Goal: Contribute content

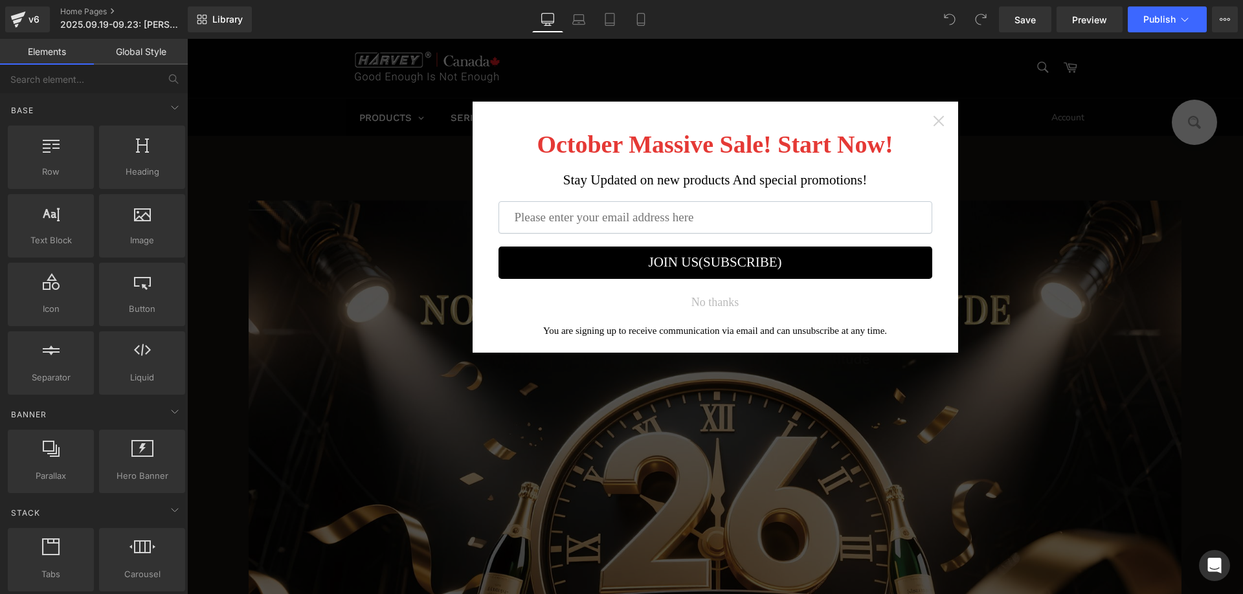
click at [937, 120] on icon "Close widget" at bounding box center [938, 121] width 13 height 13
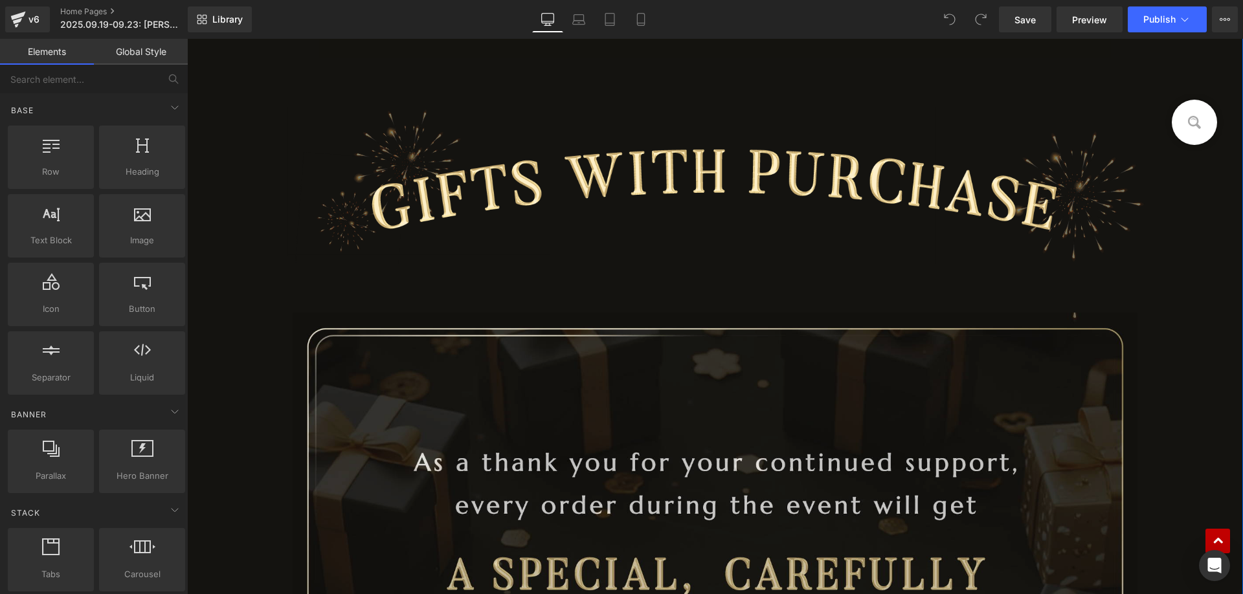
scroll to position [4338, 0]
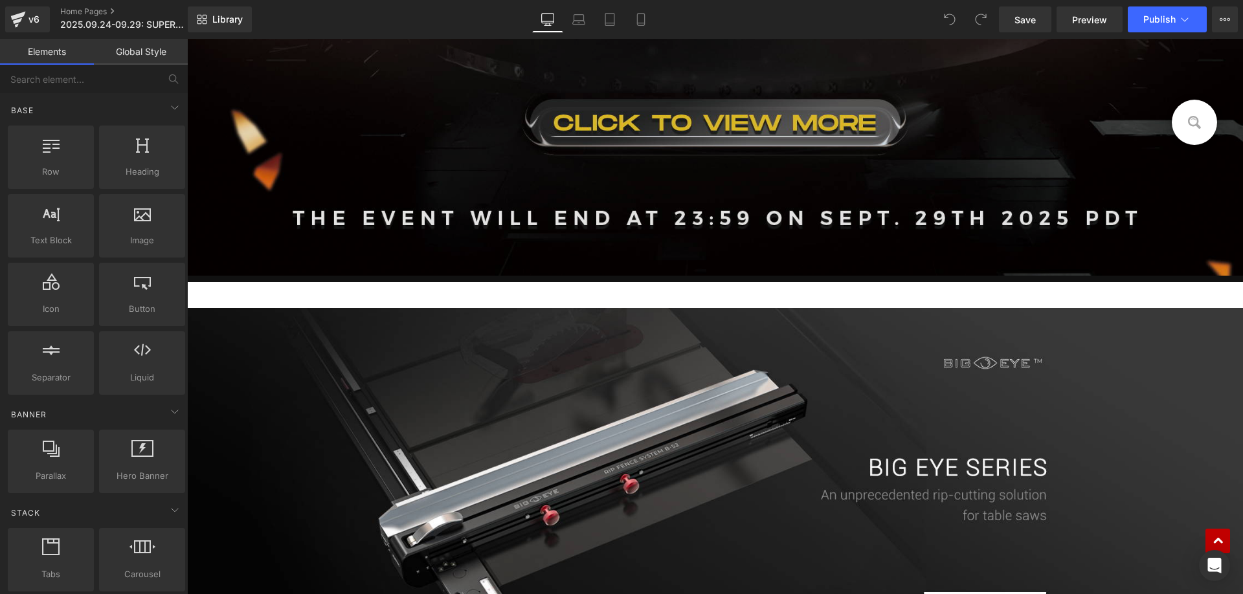
scroll to position [1165, 0]
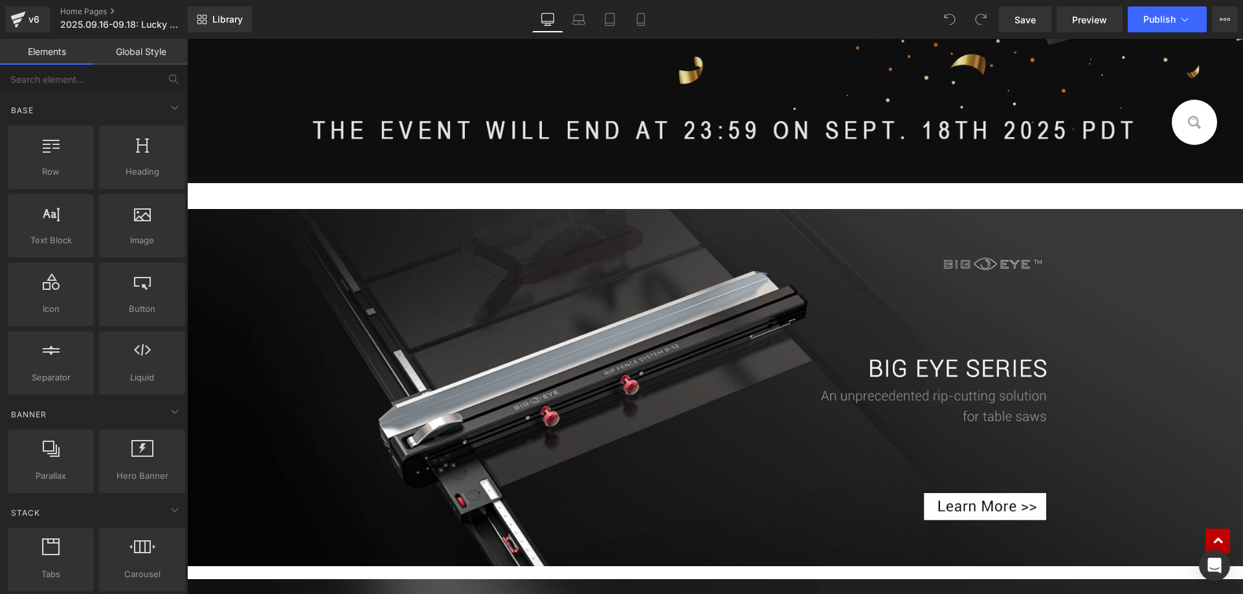
scroll to position [1101, 0]
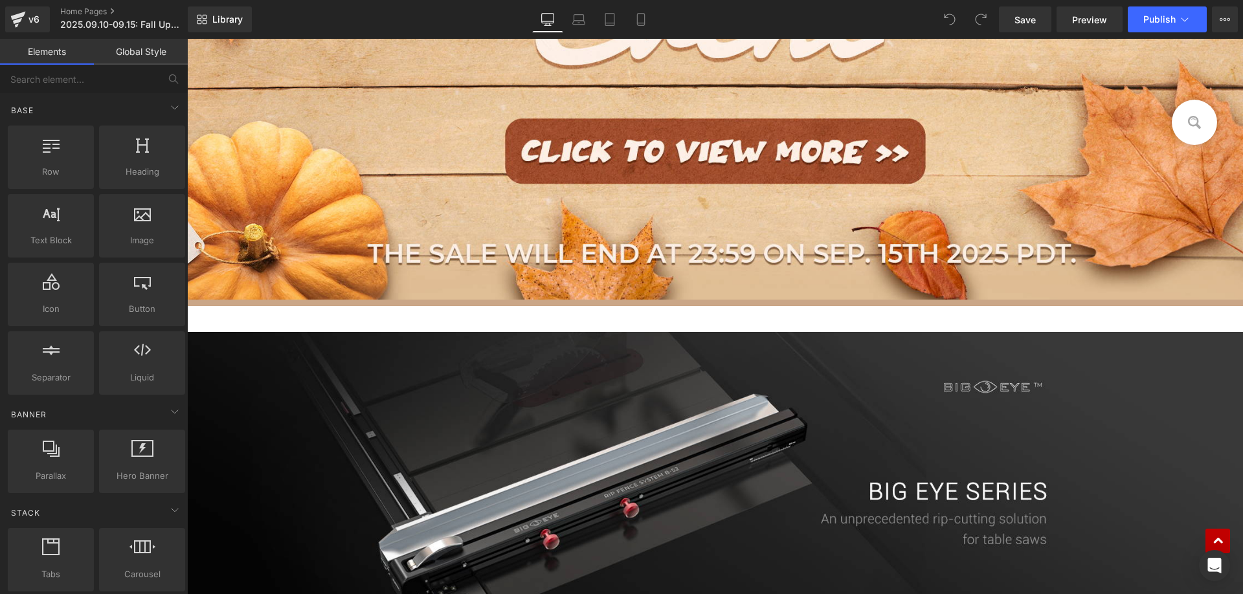
scroll to position [1165, 0]
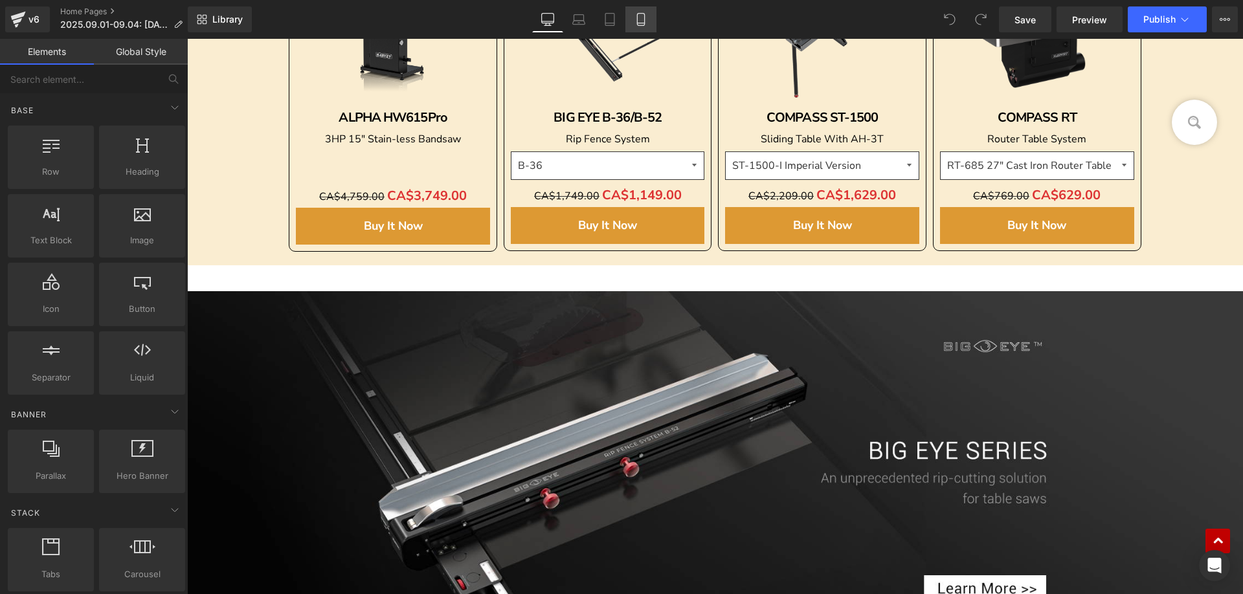
scroll to position [1683, 0]
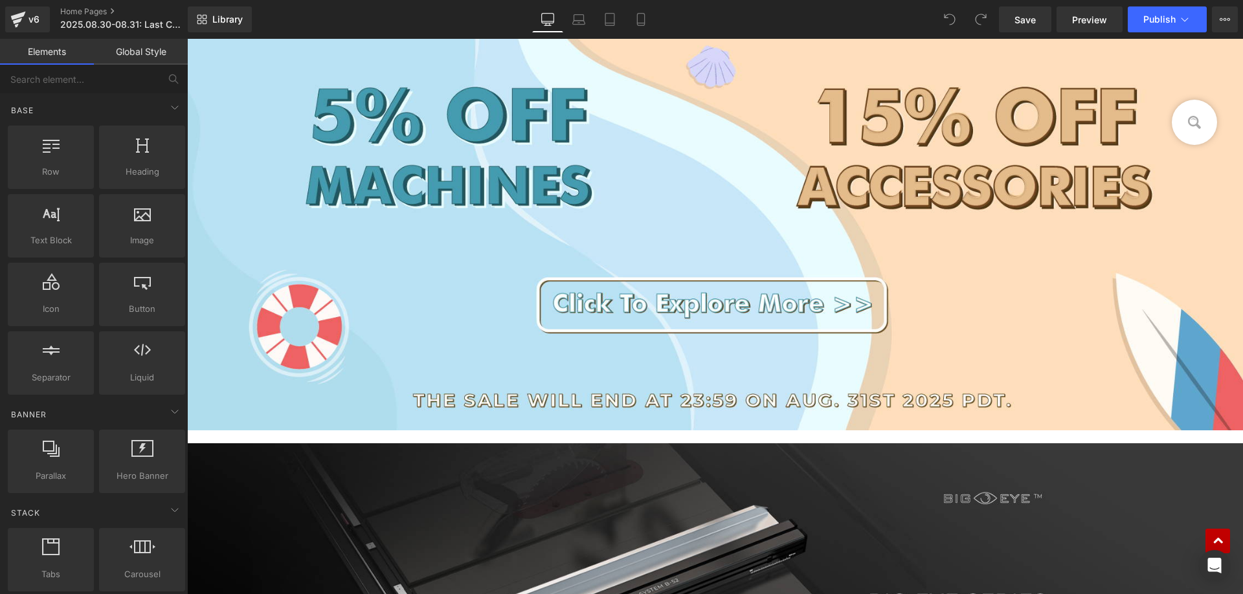
scroll to position [842, 0]
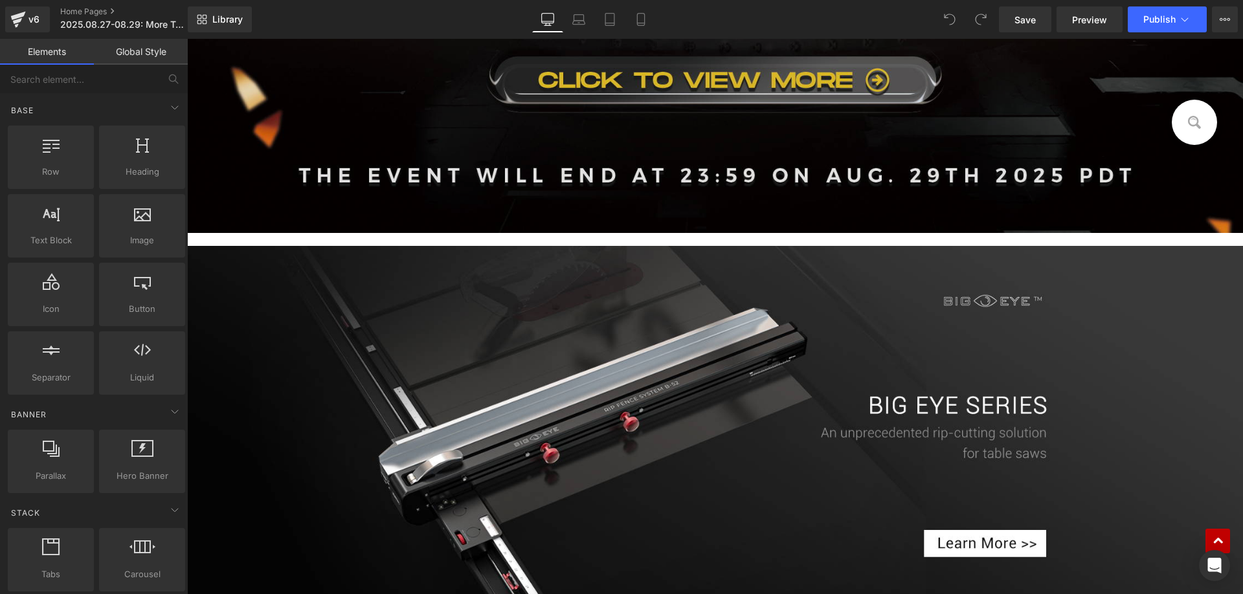
scroll to position [1036, 0]
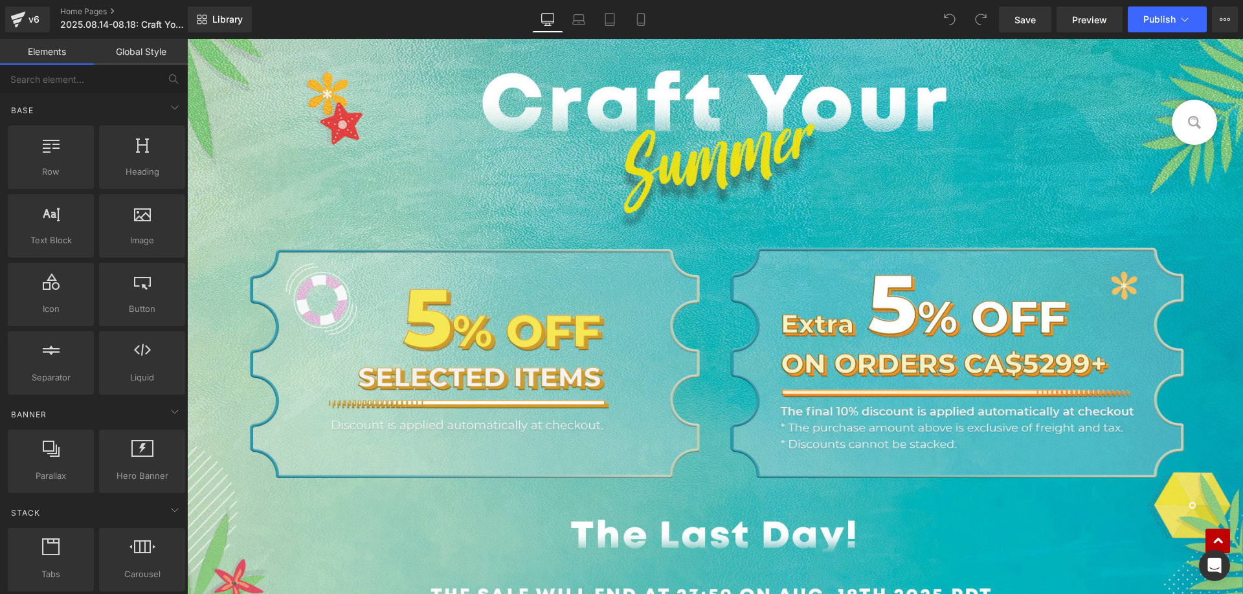
scroll to position [842, 0]
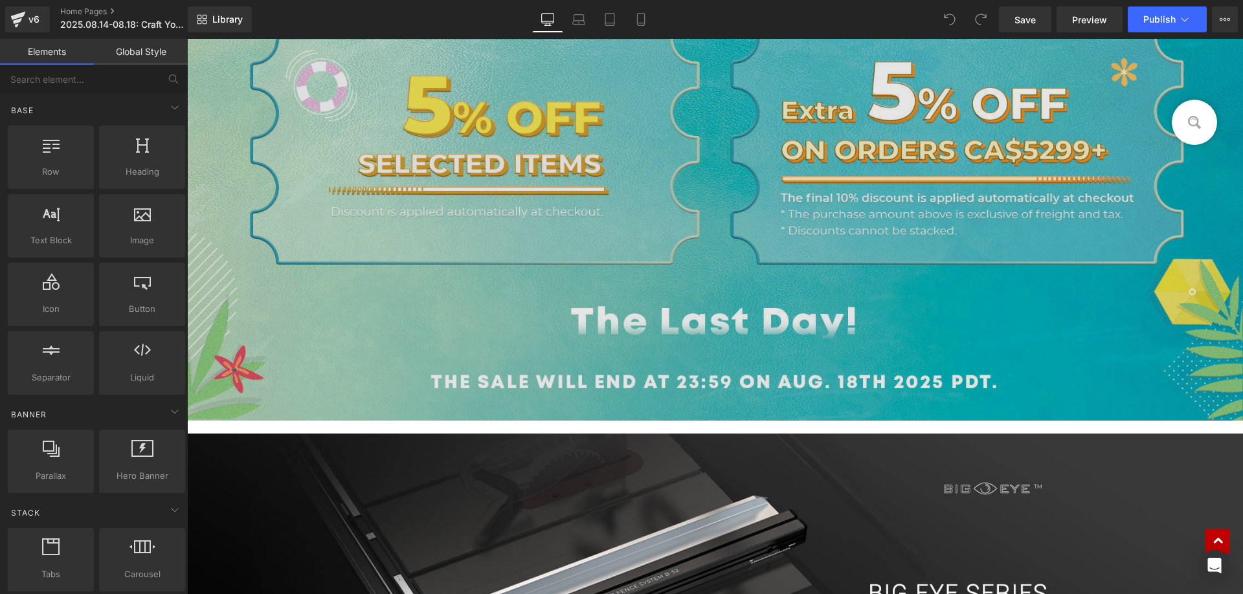
click at [594, 225] on img at bounding box center [715, 112] width 1056 height 618
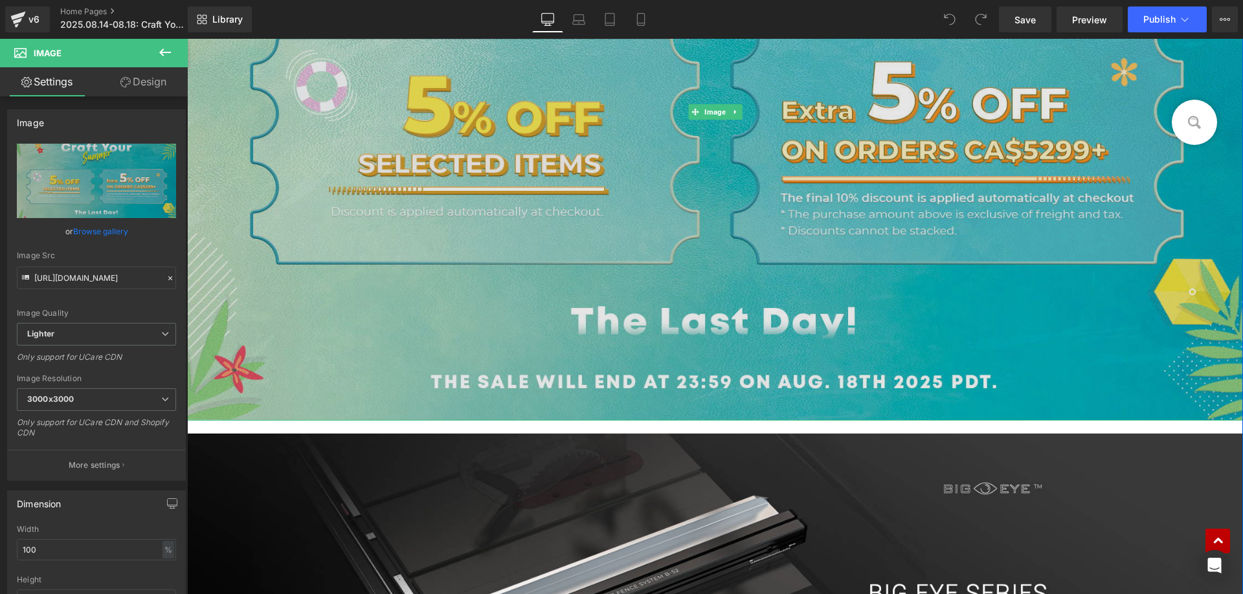
scroll to position [712, 0]
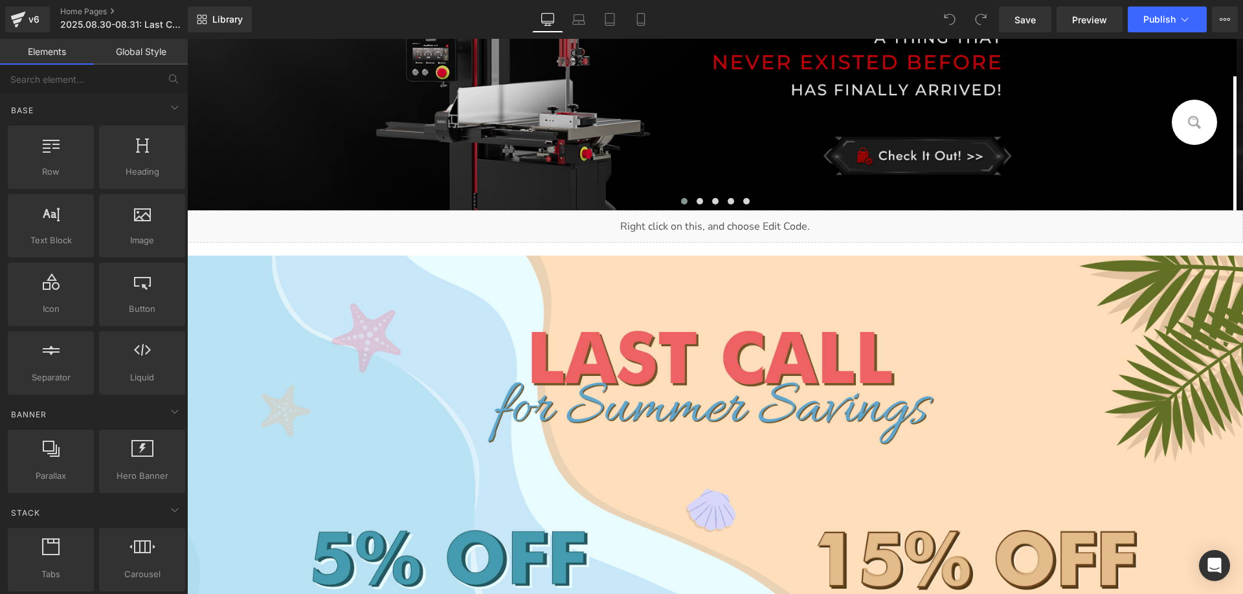
scroll to position [777, 0]
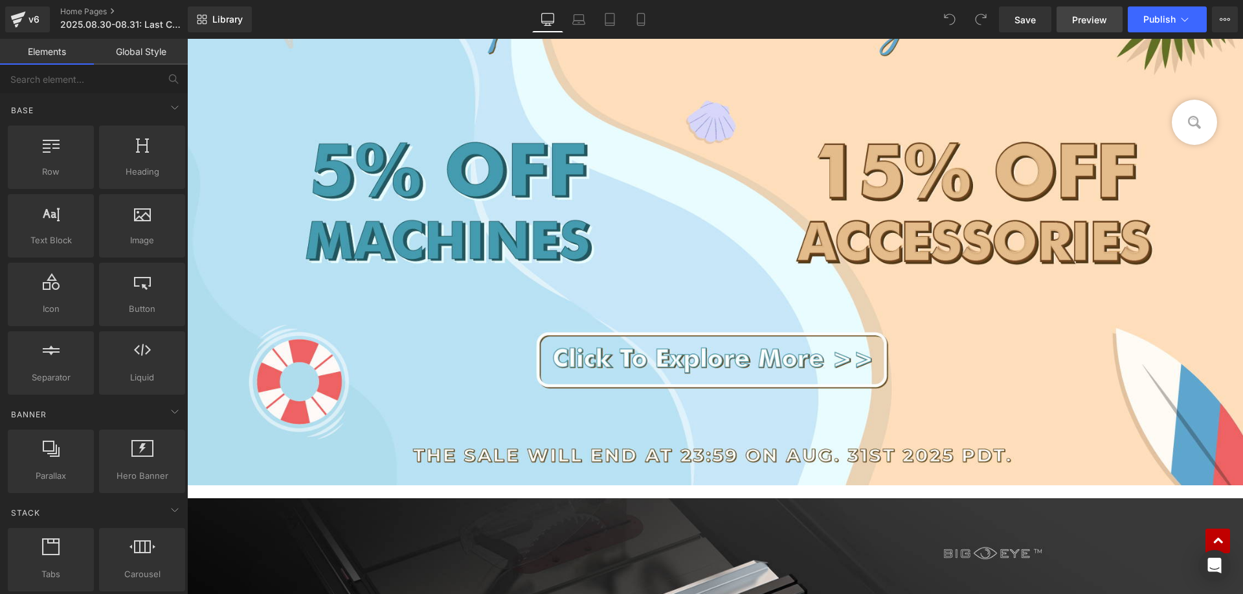
click at [1089, 19] on span "Preview" at bounding box center [1089, 20] width 35 height 14
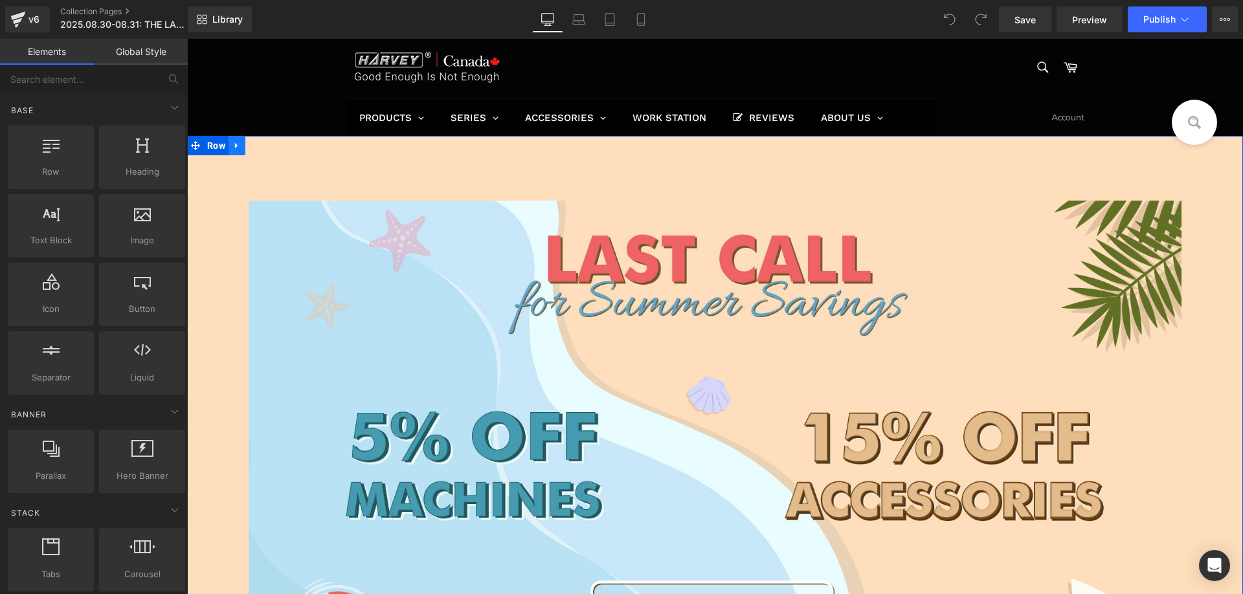
click at [233, 142] on icon at bounding box center [236, 146] width 9 height 10
click at [266, 144] on icon at bounding box center [270, 145] width 9 height 9
click at [236, 149] on icon at bounding box center [236, 146] width 9 height 10
click at [235, 152] on link at bounding box center [237, 145] width 17 height 19
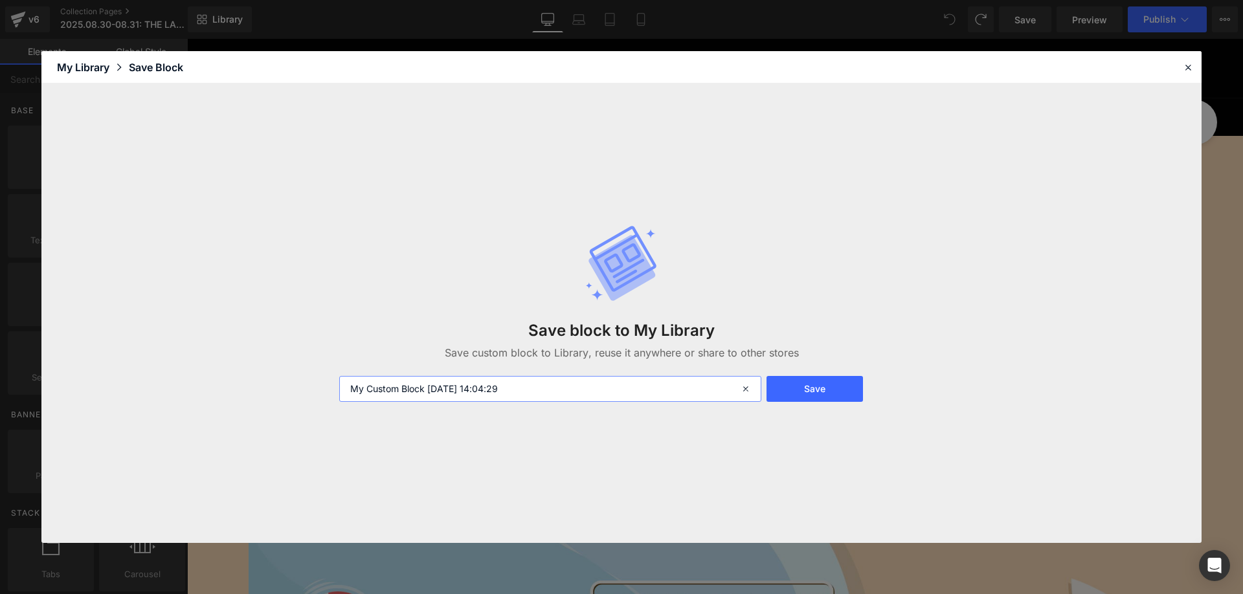
drag, startPoint x: 545, startPoint y: 391, endPoint x: 211, endPoint y: 387, distance: 333.5
click at [205, 388] on div "Save block to My Library Save custom block to Library, reuse it anywhere or sha…" at bounding box center [621, 314] width 1160 height 460
paste input "Happy Thanksgiving Feast"
type input "Happy Thanksgiving Feast"
click at [816, 388] on button "Save" at bounding box center [815, 389] width 96 height 26
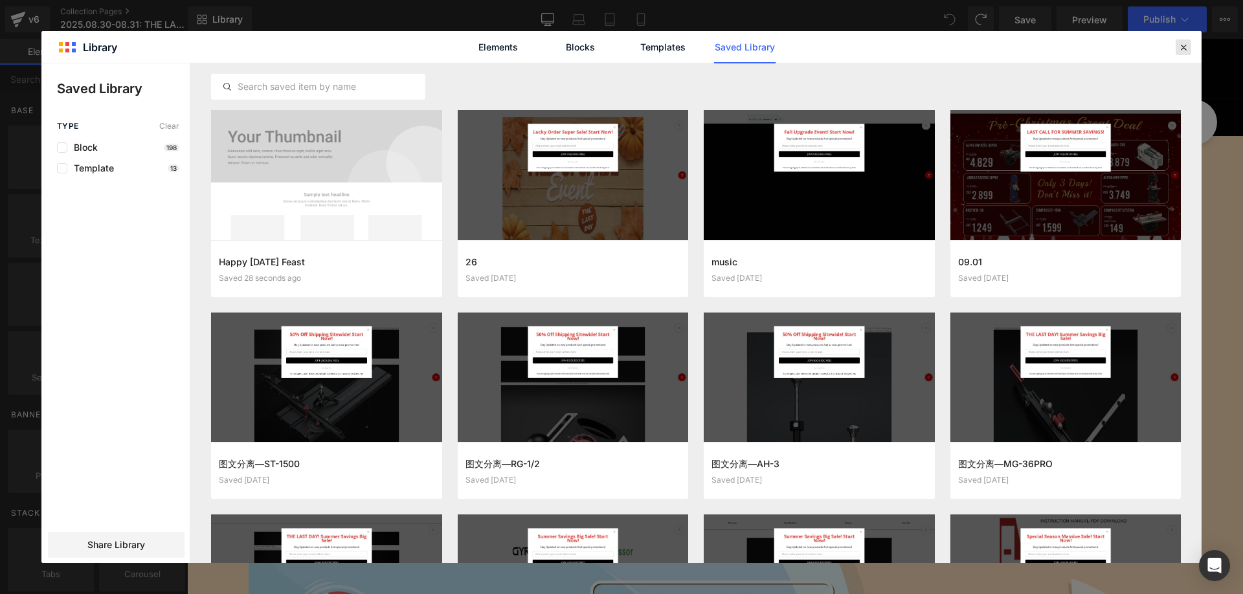
drag, startPoint x: 1182, startPoint y: 48, endPoint x: 953, endPoint y: 3, distance: 233.0
click at [1182, 48] on icon at bounding box center [1184, 47] width 12 height 12
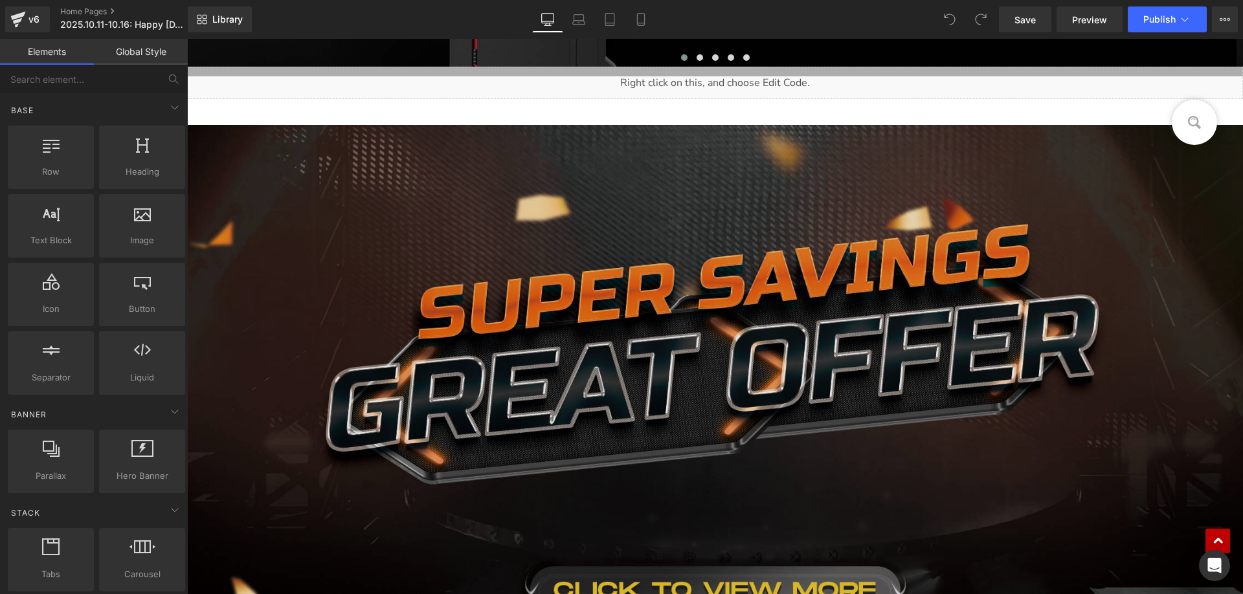
scroll to position [518, 0]
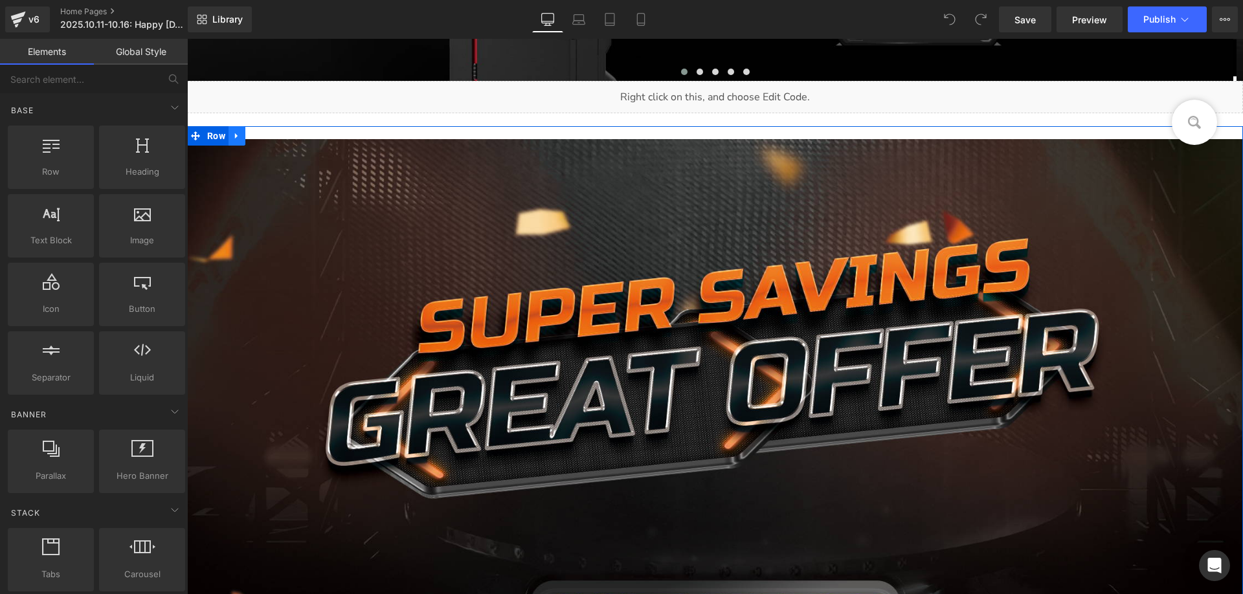
click at [235, 136] on icon at bounding box center [236, 136] width 3 height 6
click at [266, 134] on icon at bounding box center [270, 135] width 9 height 9
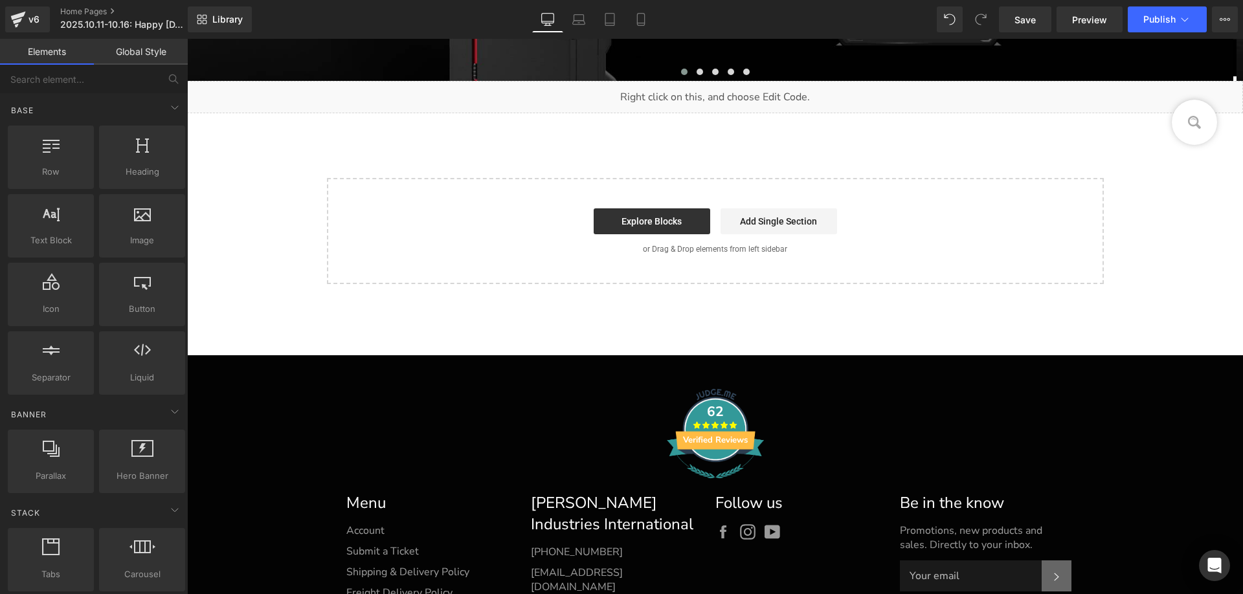
scroll to position [517, 0]
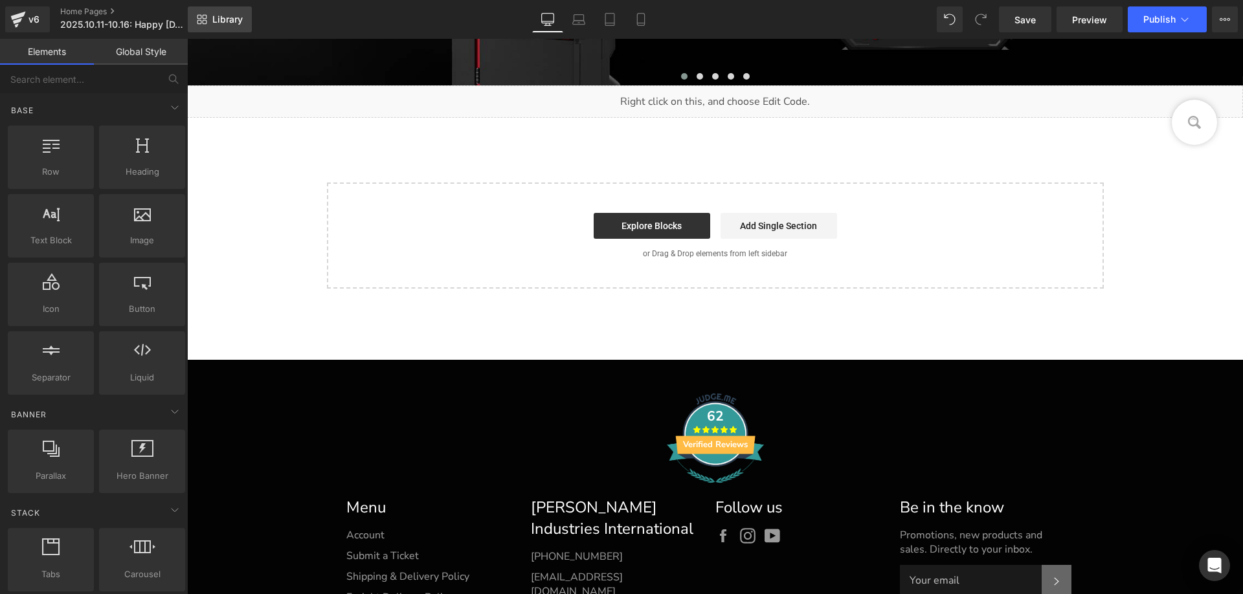
click at [225, 19] on span "Library" at bounding box center [227, 20] width 30 height 12
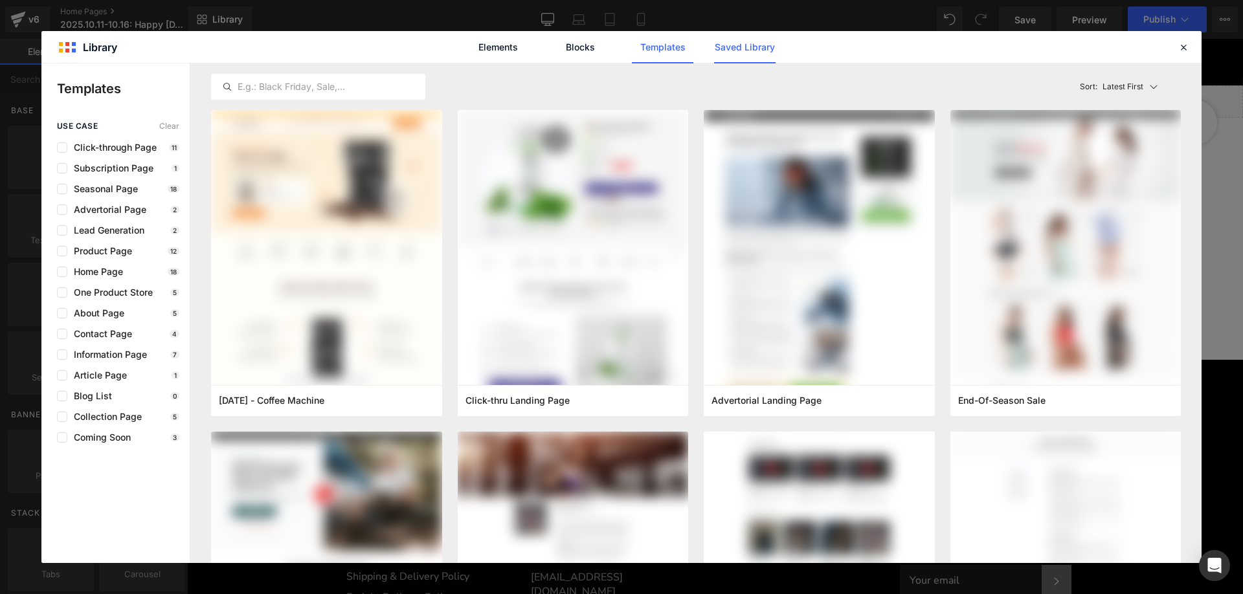
click at [747, 51] on link "Saved Library" at bounding box center [745, 47] width 62 height 32
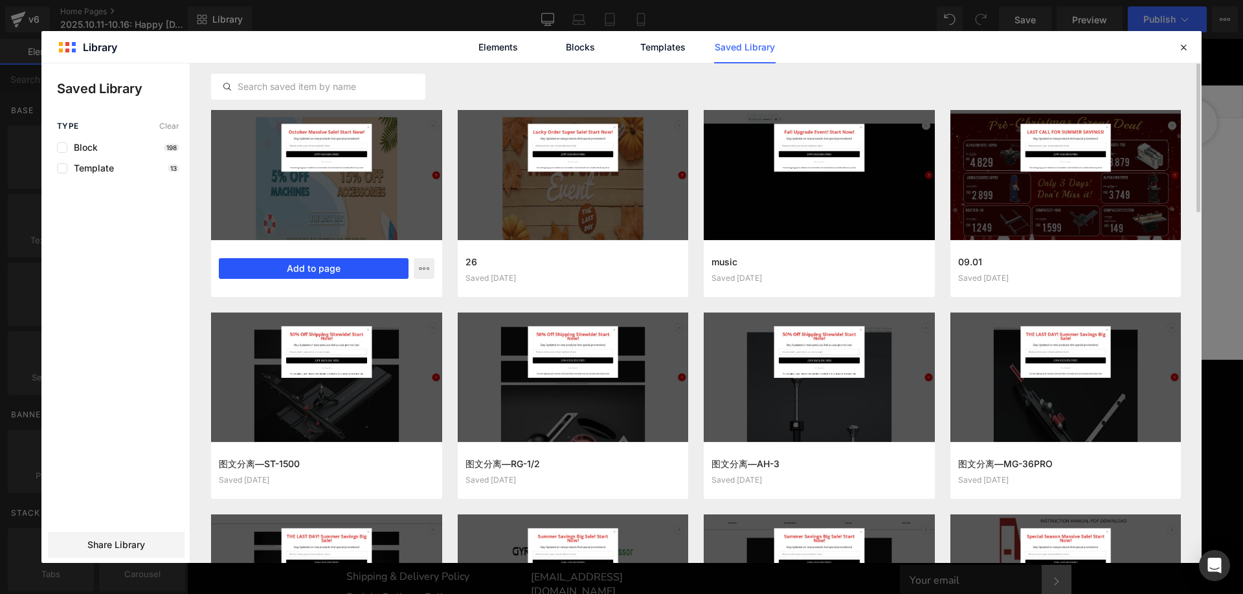
click at [299, 265] on button "Add to page" at bounding box center [314, 268] width 190 height 21
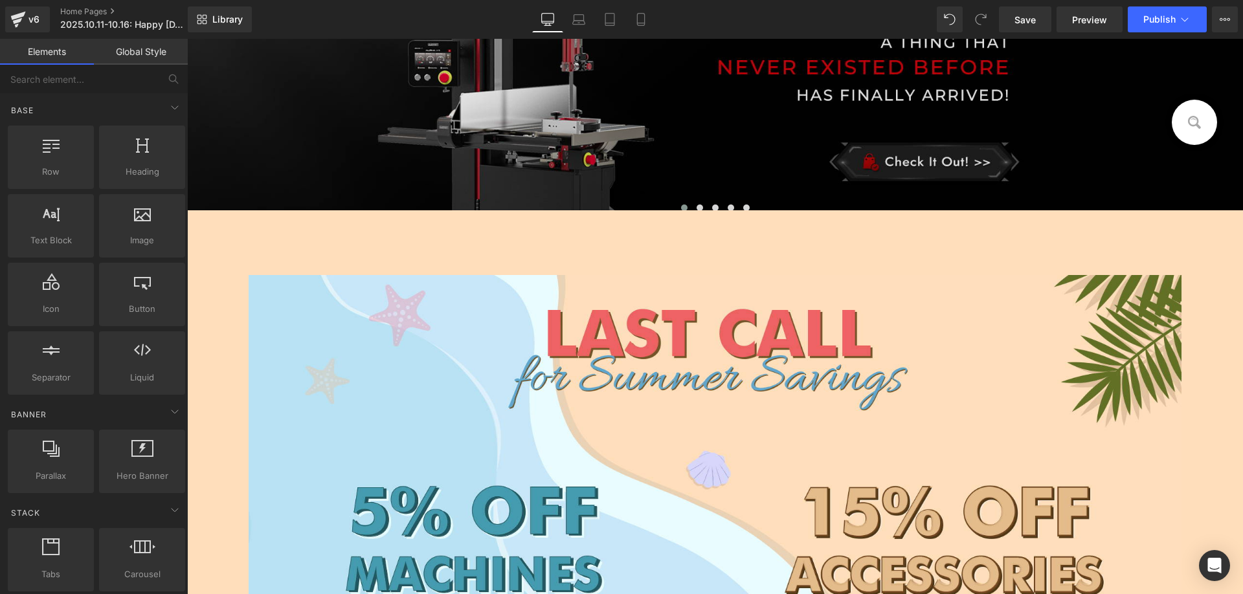
scroll to position [272, 0]
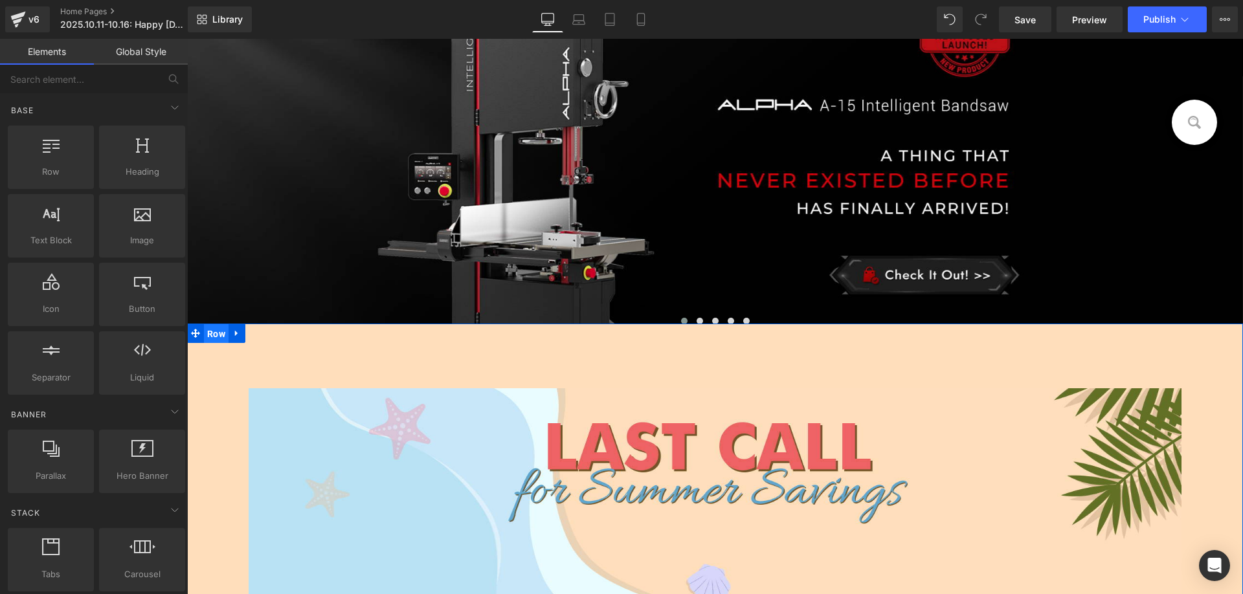
click at [204, 335] on span "Row" at bounding box center [216, 333] width 25 height 19
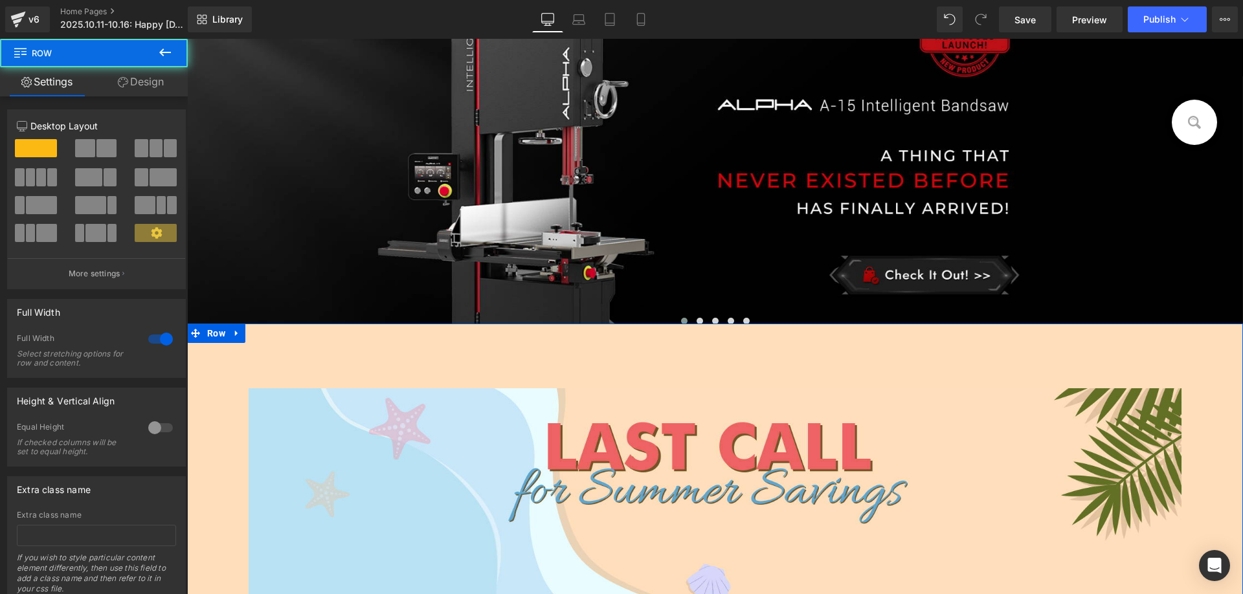
click at [133, 78] on link "Design" at bounding box center [141, 81] width 94 height 29
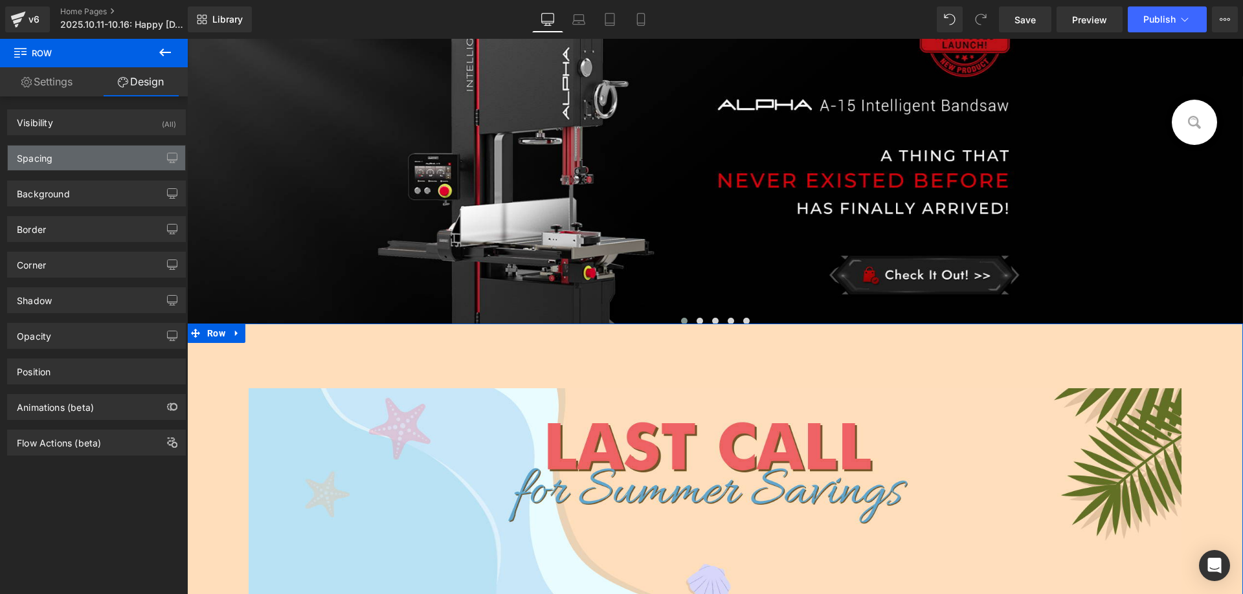
click at [79, 160] on div "Spacing" at bounding box center [96, 158] width 177 height 25
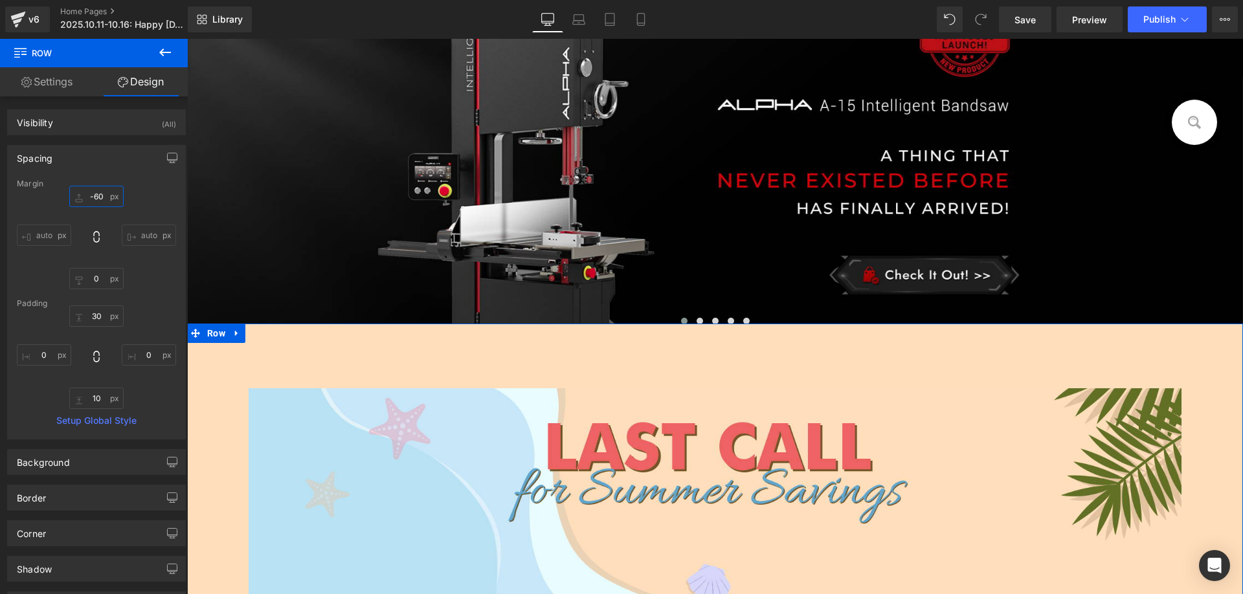
click at [103, 194] on input "-60" at bounding box center [96, 196] width 54 height 21
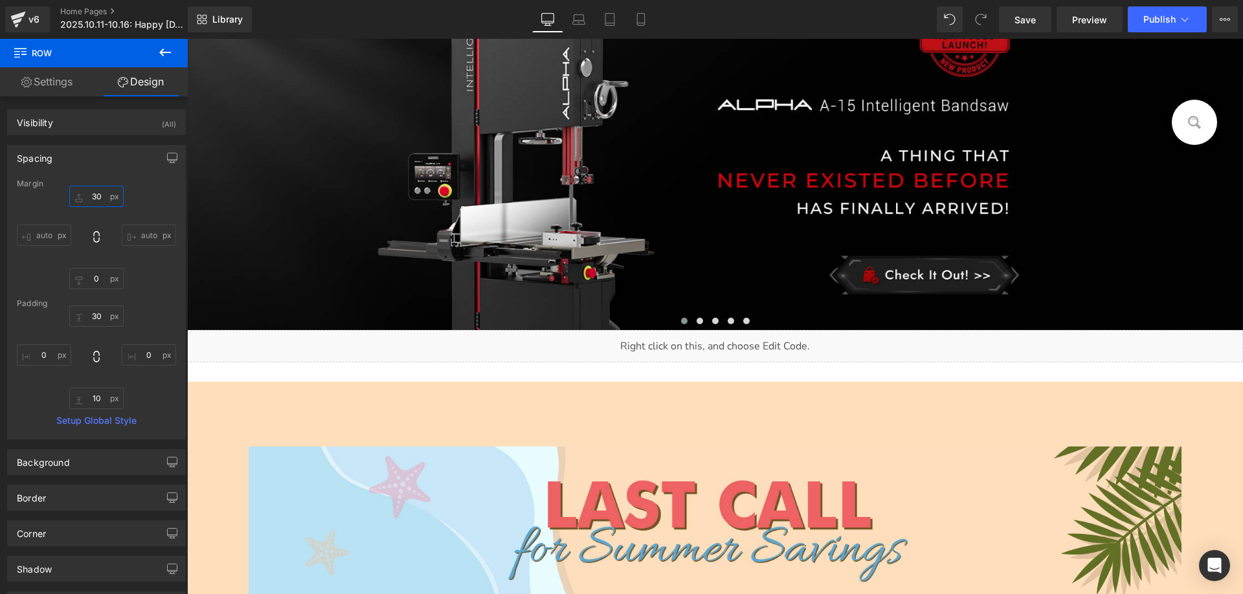
type input "30"
click at [158, 52] on icon at bounding box center [165, 53] width 16 height 16
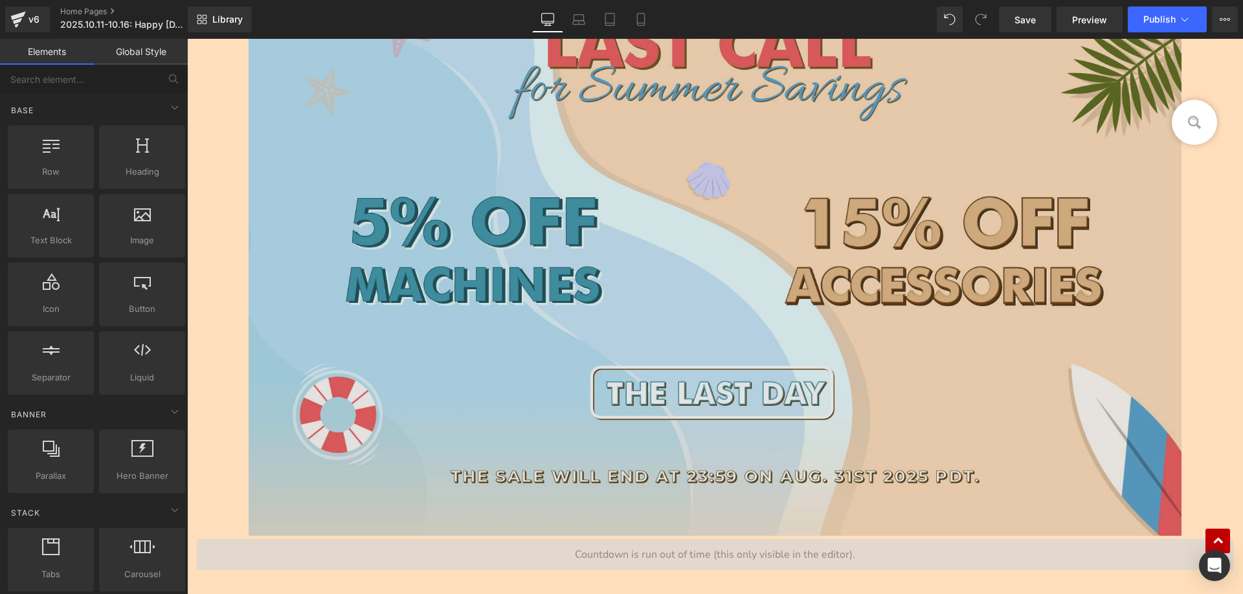
scroll to position [919, 0]
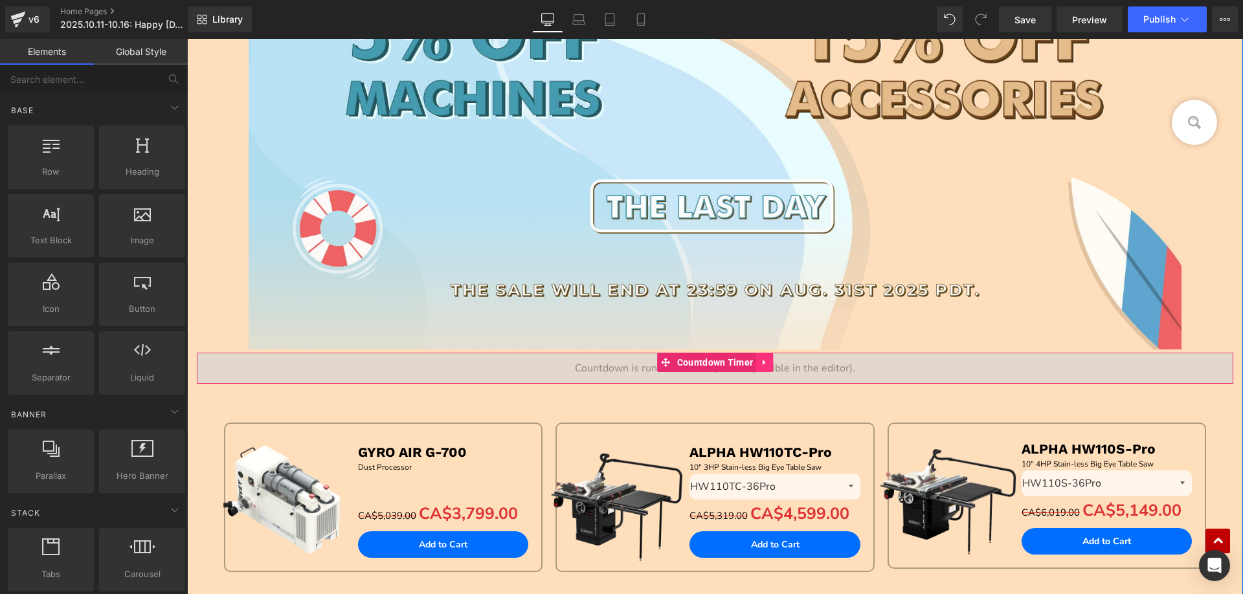
click at [763, 365] on icon at bounding box center [764, 363] width 3 height 6
click at [769, 364] on icon at bounding box center [773, 363] width 9 height 10
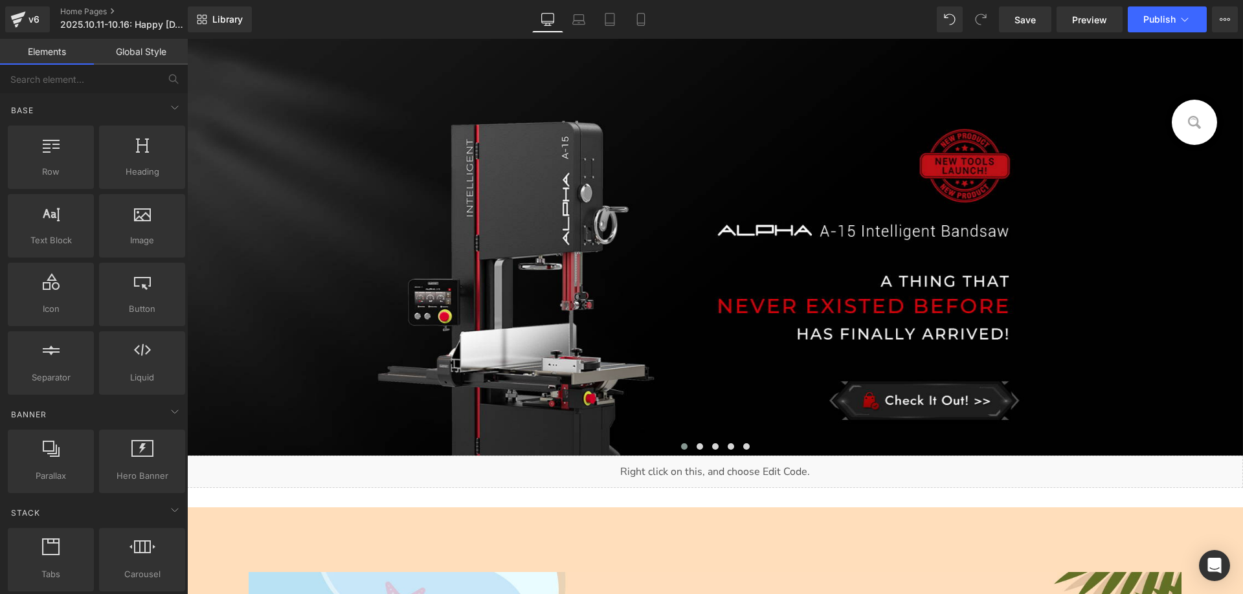
scroll to position [0, 0]
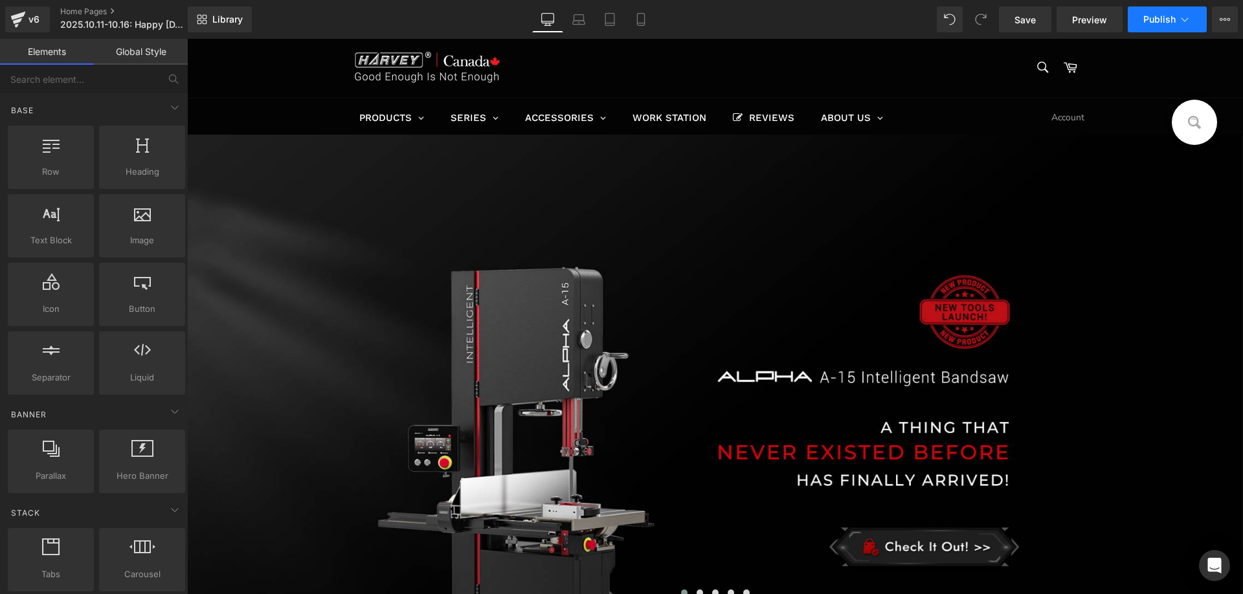
click at [1156, 19] on span "Publish" at bounding box center [1159, 19] width 32 height 10
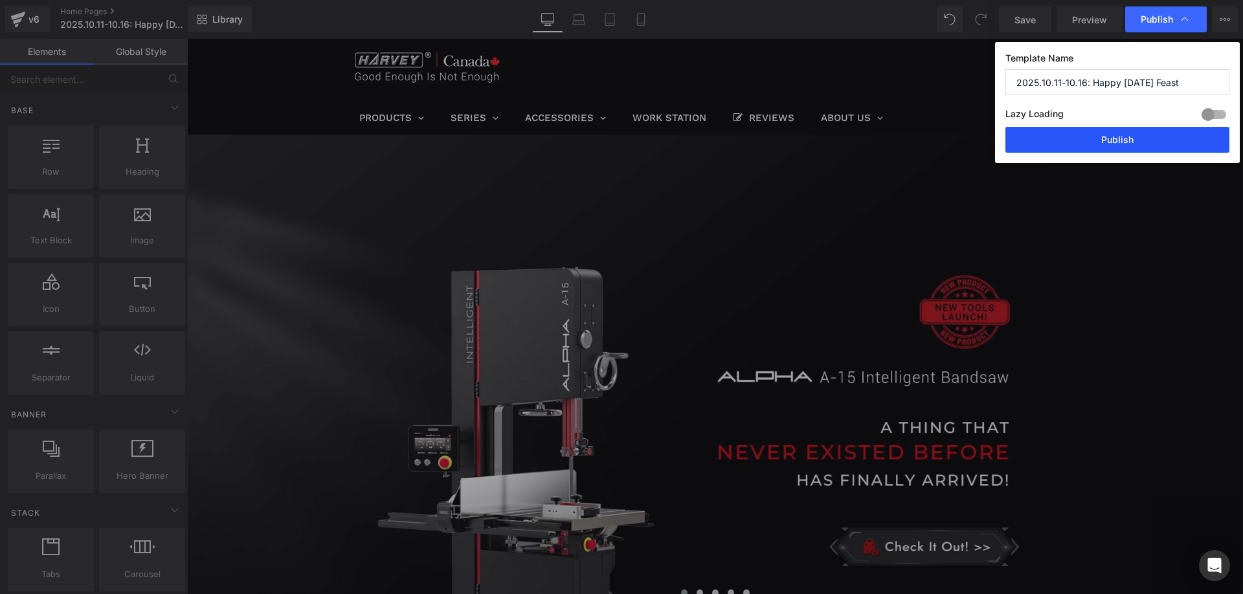
click at [1081, 135] on button "Publish" at bounding box center [1118, 140] width 224 height 26
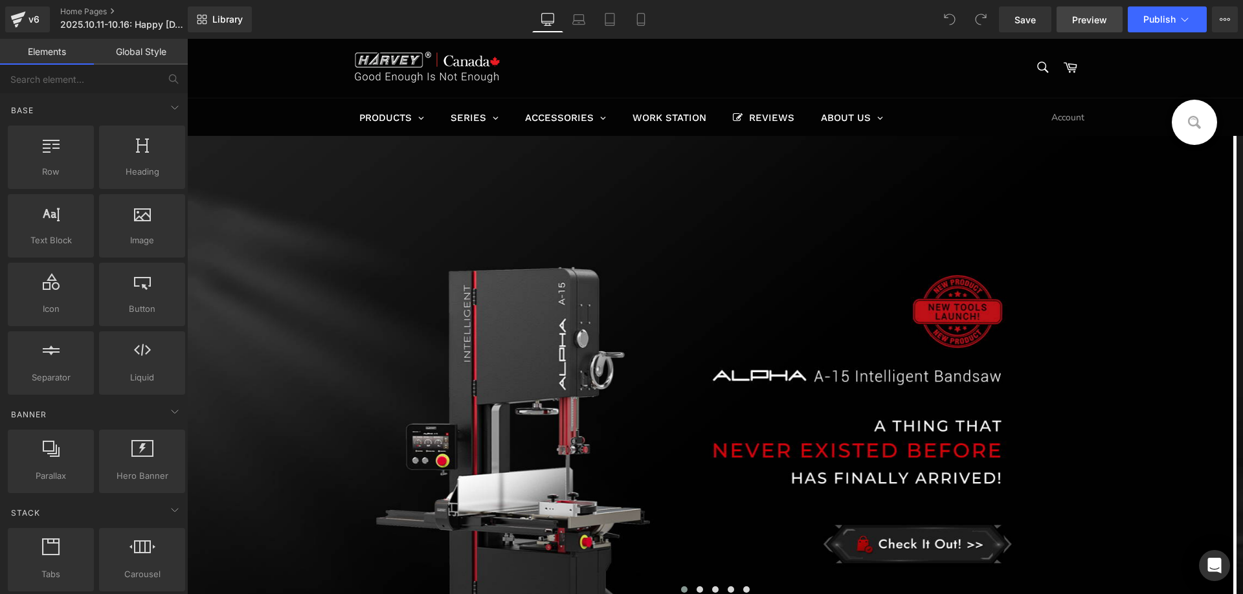
click at [1094, 20] on span "Preview" at bounding box center [1089, 20] width 35 height 14
